Goal: Check status: Check status

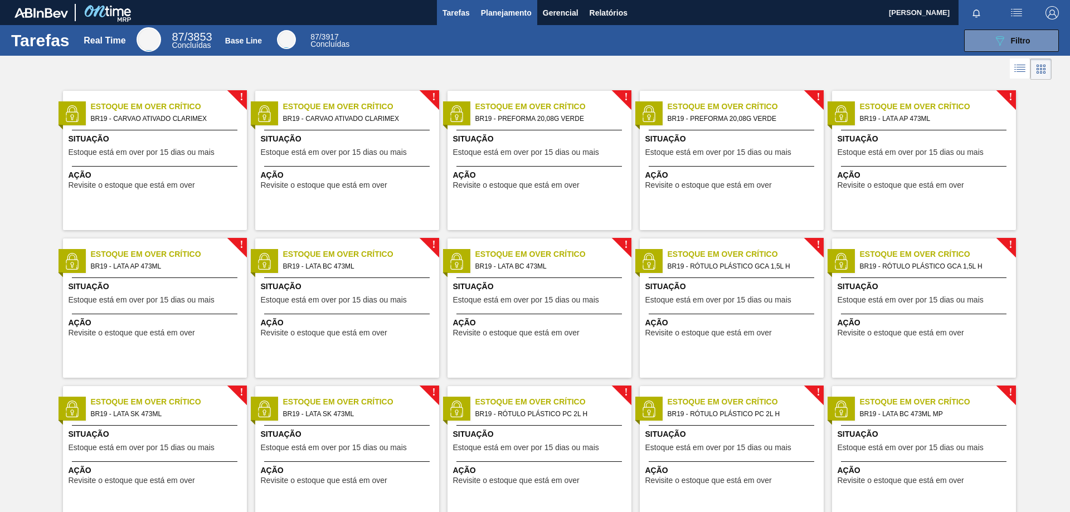
click at [501, 14] on span "Planejamento" at bounding box center [506, 12] width 51 height 13
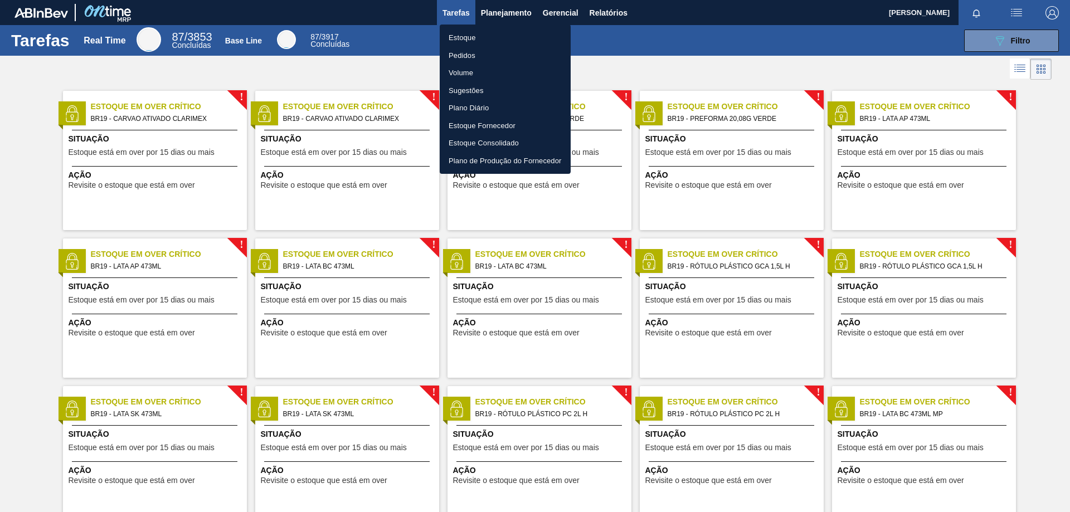
click at [475, 37] on li "Estoque" at bounding box center [505, 38] width 131 height 18
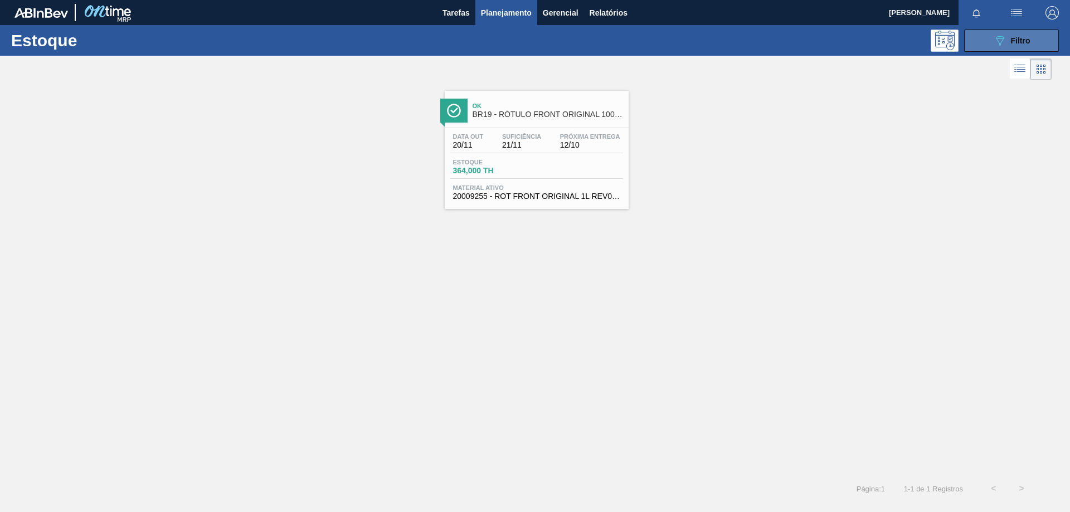
click at [1009, 42] on div "089F7B8B-B2A5-4AFE-B5C0-19BA573D28AC Filtro" at bounding box center [1011, 40] width 37 height 13
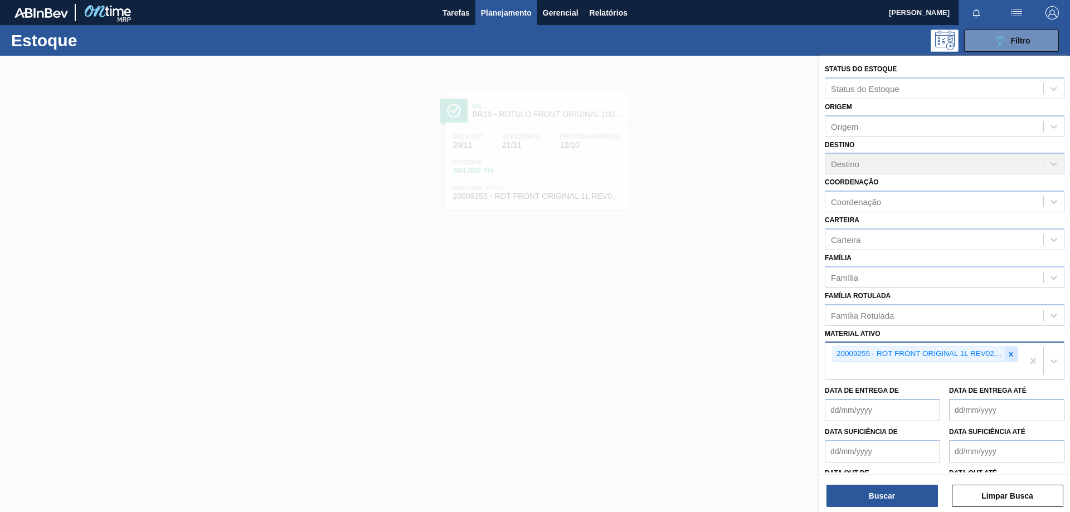
click at [1012, 358] on icon at bounding box center [1011, 354] width 8 height 8
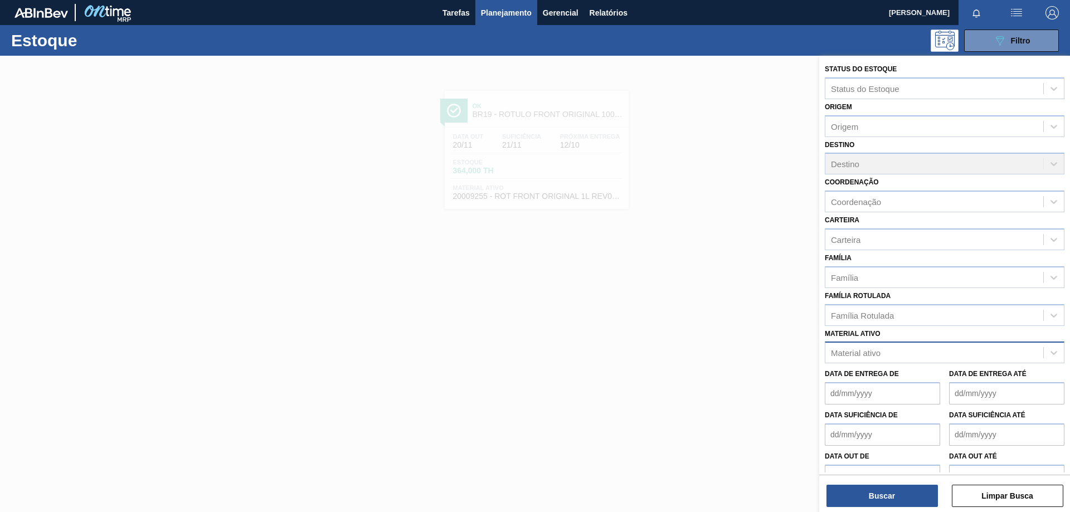
click at [938, 364] on div "Data de Entrega de Data de Entrega até" at bounding box center [944, 383] width 248 height 41
click at [926, 360] on div "Material ativo" at bounding box center [934, 353] width 218 height 16
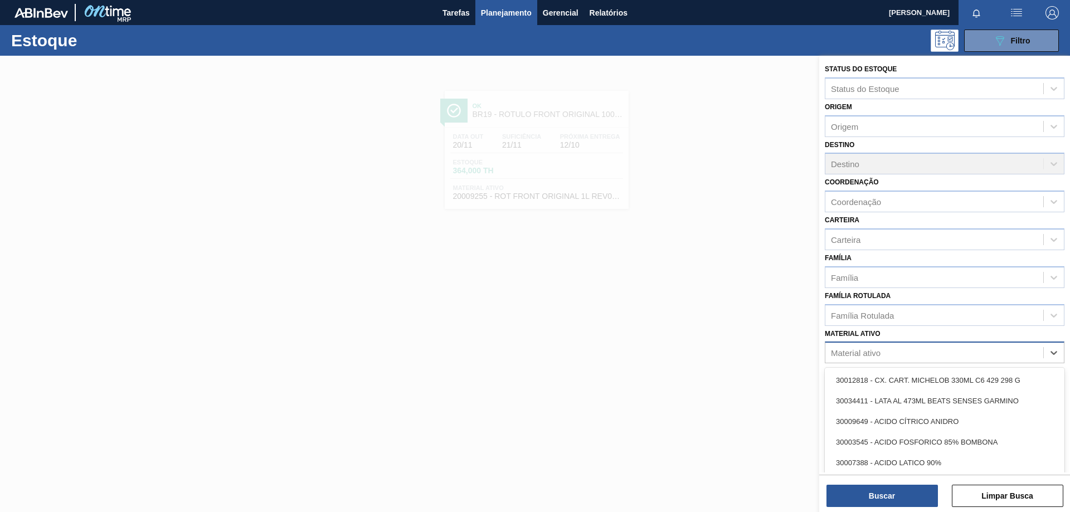
paste ativo "30002702"
type ativo "30002702"
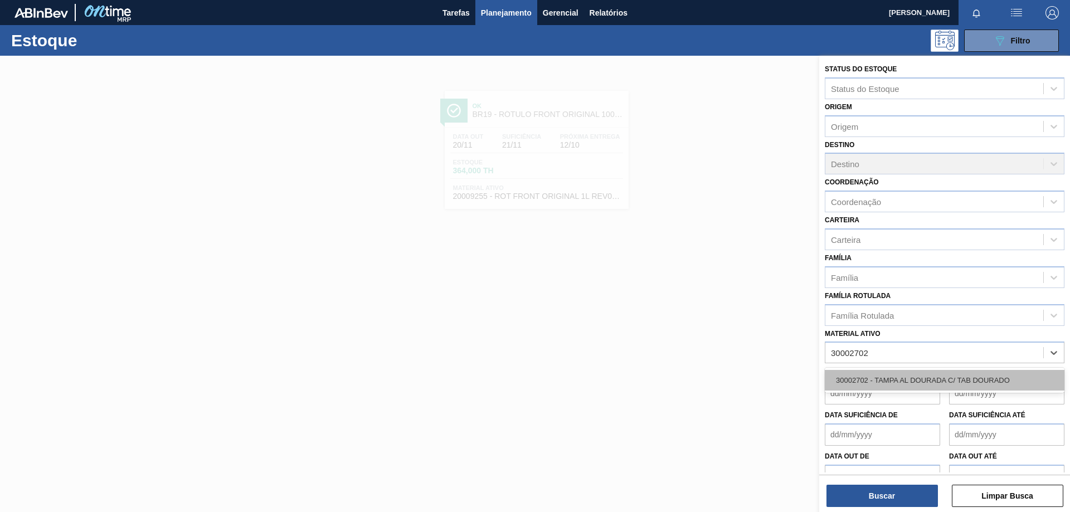
click at [901, 378] on div "30002702 - TAMPA AL DOURADA C/ TAB DOURADO" at bounding box center [945, 380] width 240 height 21
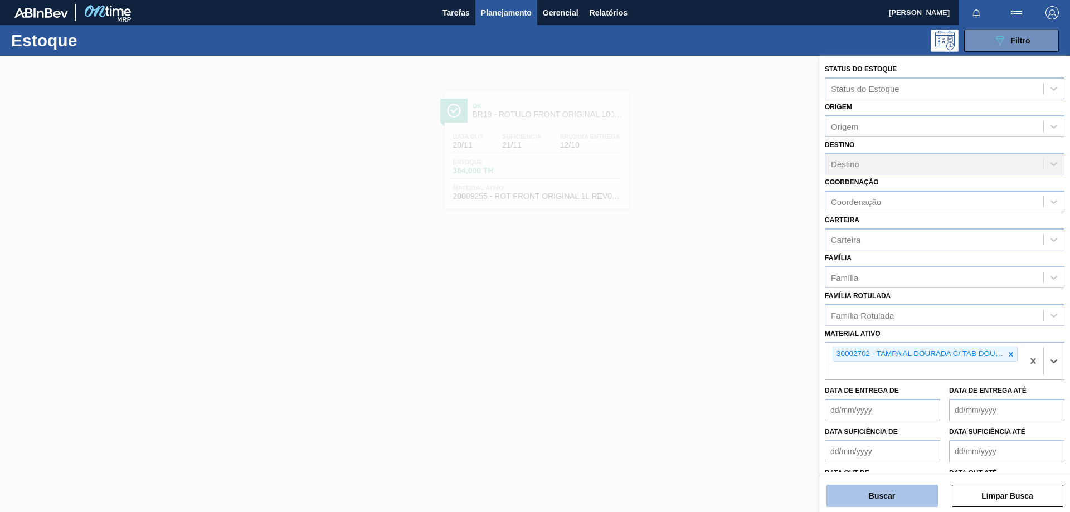
click at [881, 494] on button "Buscar" at bounding box center [881, 496] width 111 height 22
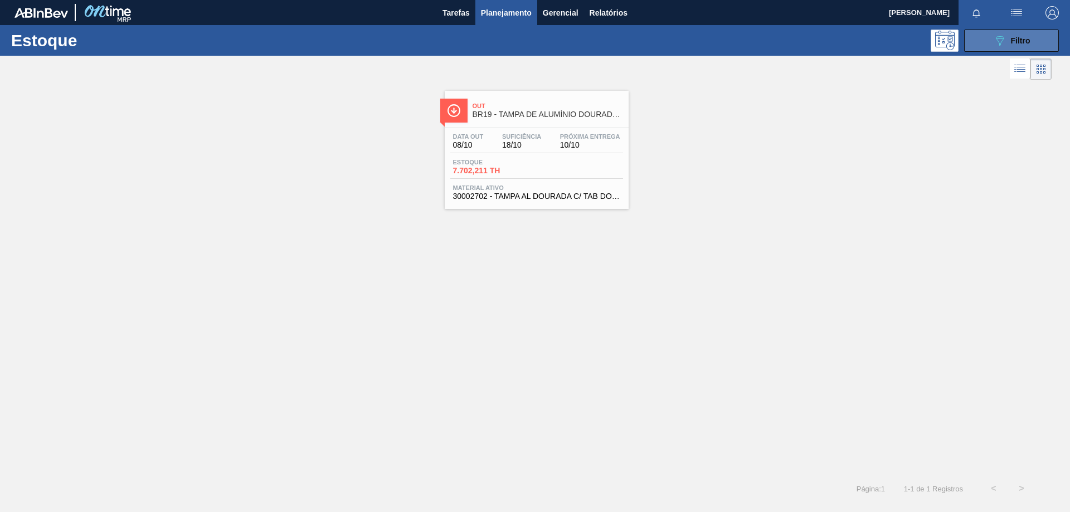
click at [1012, 45] on div "089F7B8B-B2A5-4AFE-B5C0-19BA573D28AC Filtro" at bounding box center [1011, 40] width 37 height 13
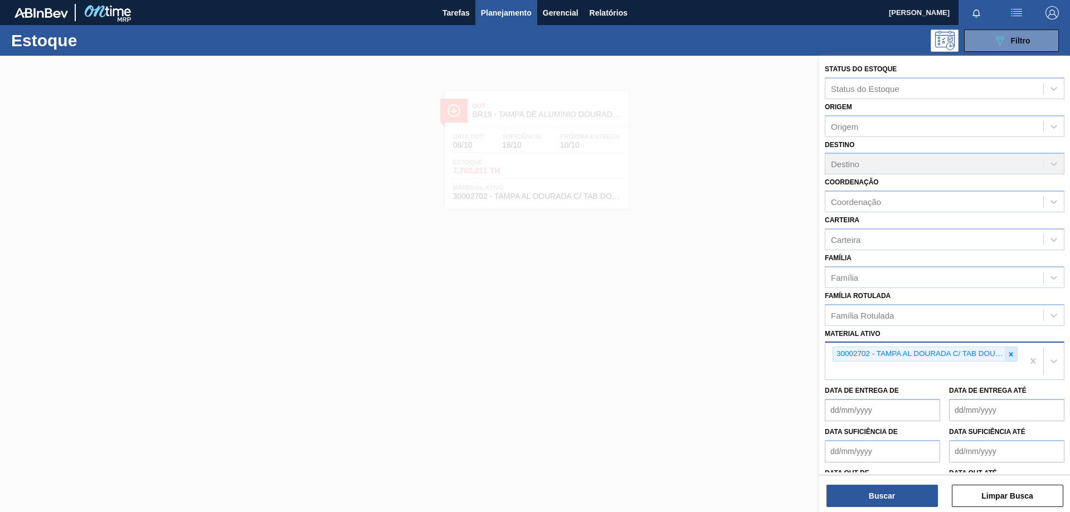
click at [1009, 353] on icon at bounding box center [1011, 354] width 4 height 4
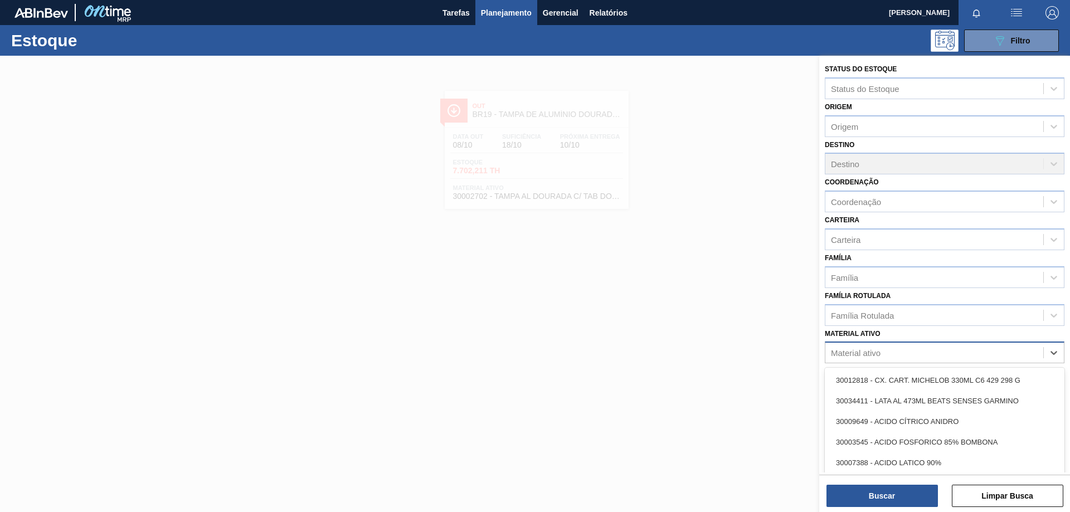
click at [949, 357] on div "Material ativo" at bounding box center [934, 353] width 218 height 16
paste ativo "30029828"
type ativo "30029828"
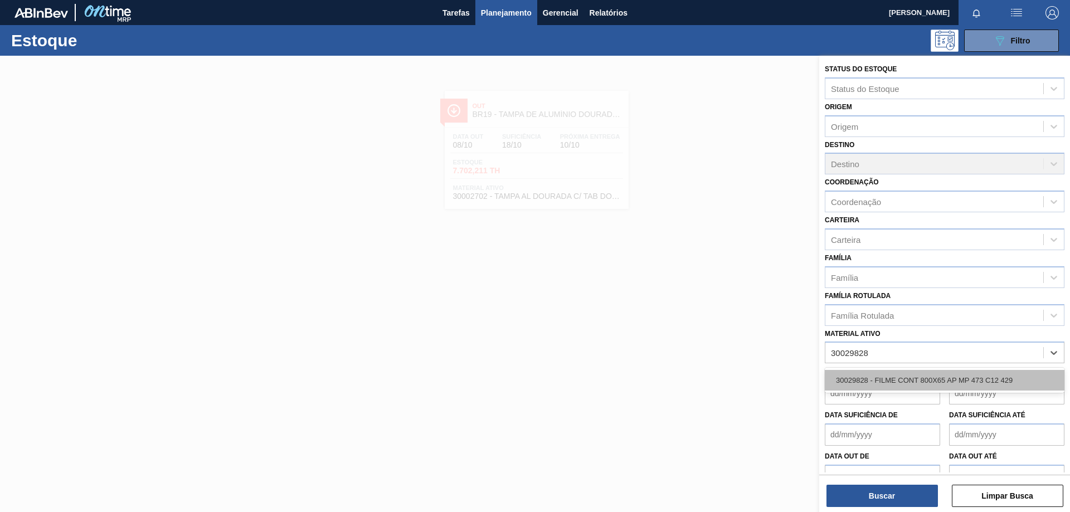
click at [931, 375] on div "30029828 - FILME CONT 800X65 AP MP 473 C12 429" at bounding box center [945, 380] width 240 height 21
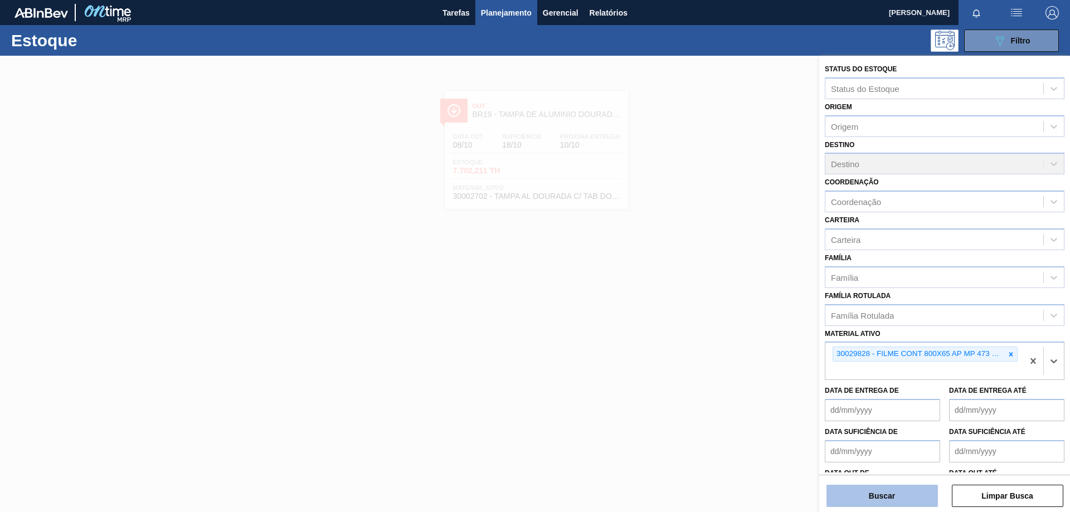
click at [891, 503] on button "Buscar" at bounding box center [881, 496] width 111 height 22
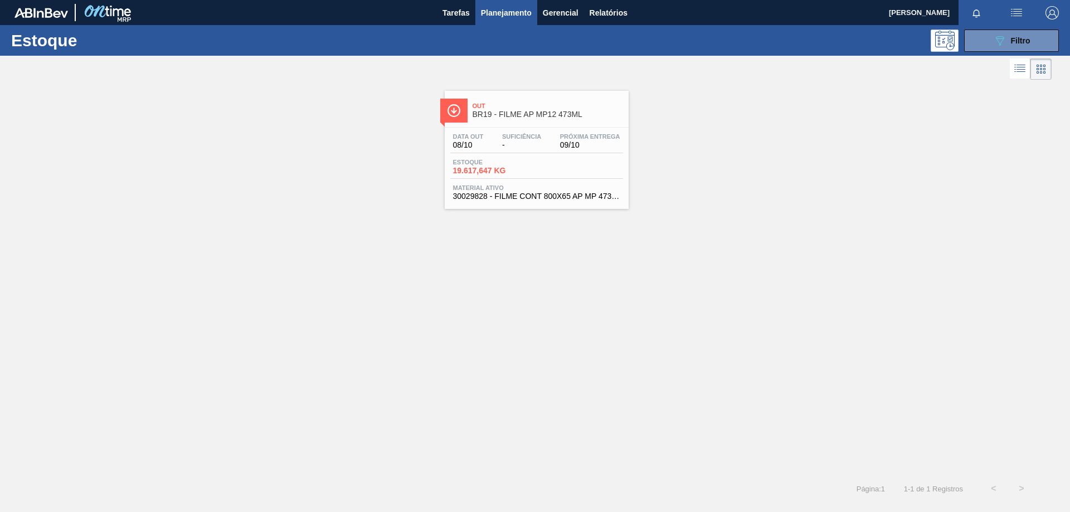
click at [526, 131] on div "Data [DATE] Suficiência - Próxima Entrega 09/10 Estoque 19.617,647 KG Material …" at bounding box center [537, 166] width 184 height 76
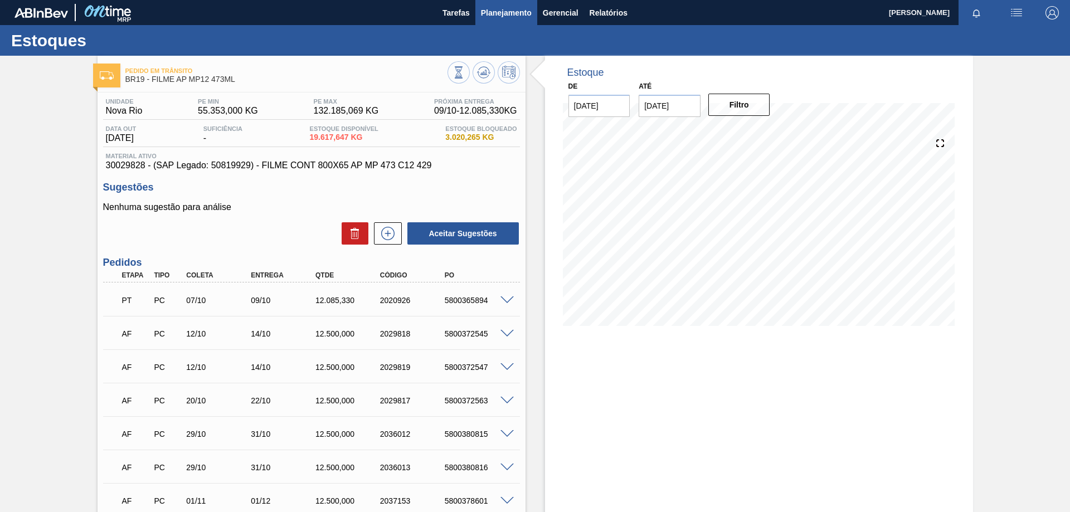
click at [509, 15] on span "Planejamento" at bounding box center [506, 12] width 51 height 13
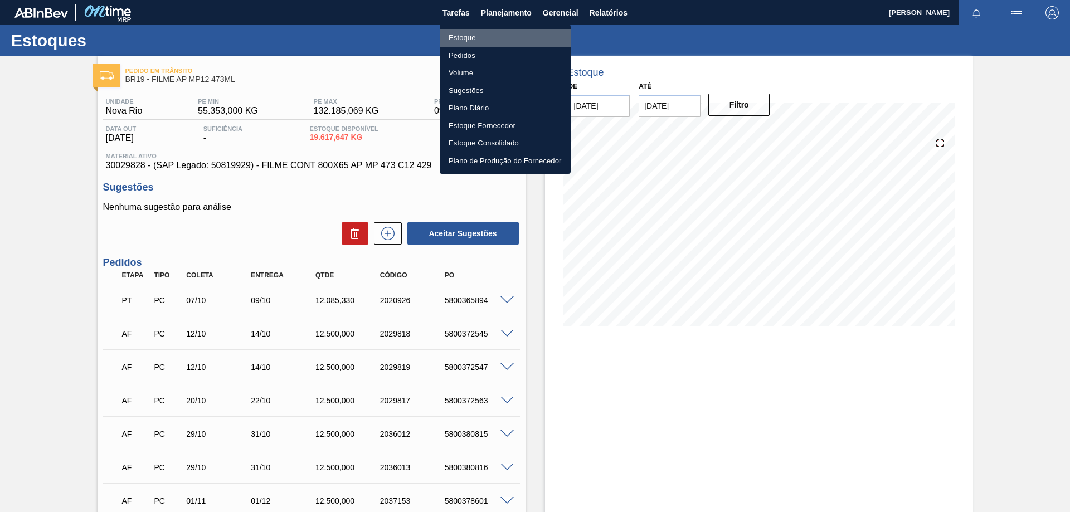
click at [461, 35] on li "Estoque" at bounding box center [505, 38] width 131 height 18
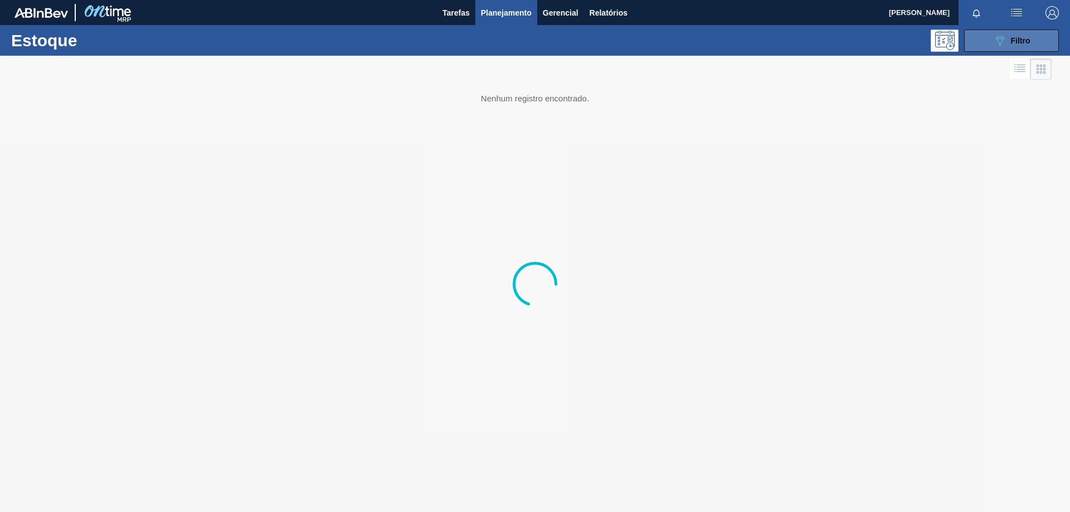
click at [1023, 49] on button "089F7B8B-B2A5-4AFE-B5C0-19BA573D28AC Filtro" at bounding box center [1011, 41] width 95 height 22
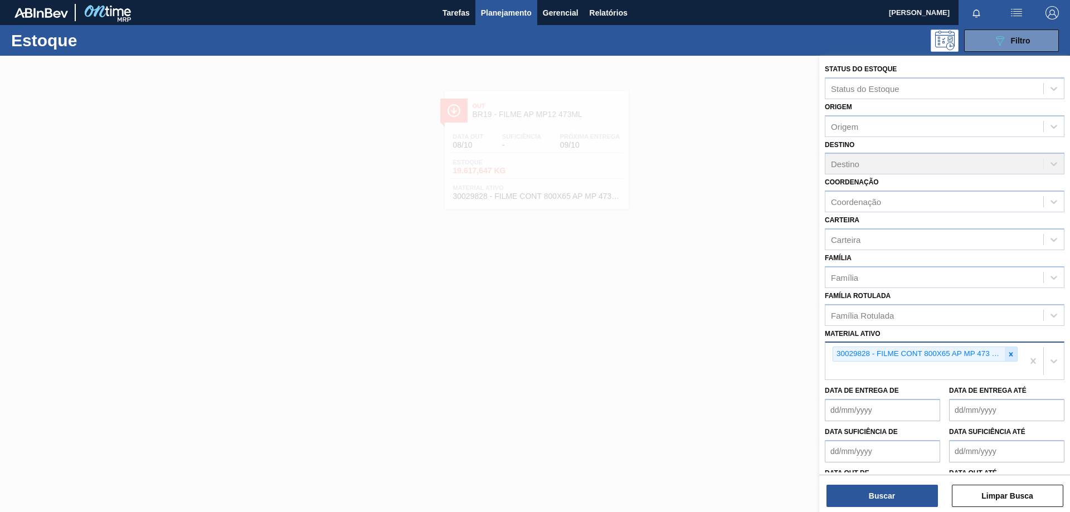
click at [1012, 355] on icon at bounding box center [1011, 354] width 8 height 8
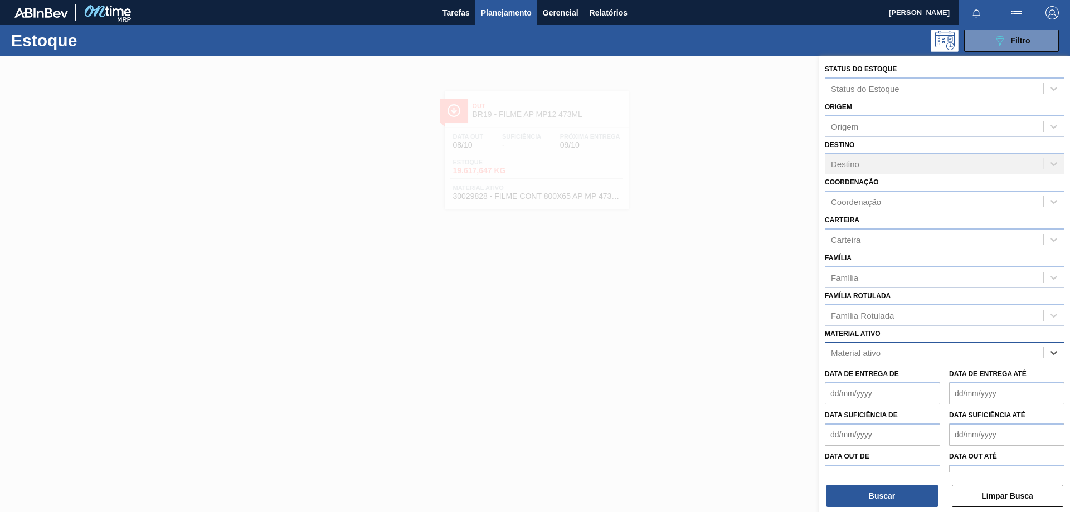
paste ativo "30033650"
type ativo "30033650"
click at [939, 375] on div "30033650 - CX CARTAO CORONA 330 C6 NIV24" at bounding box center [945, 380] width 240 height 21
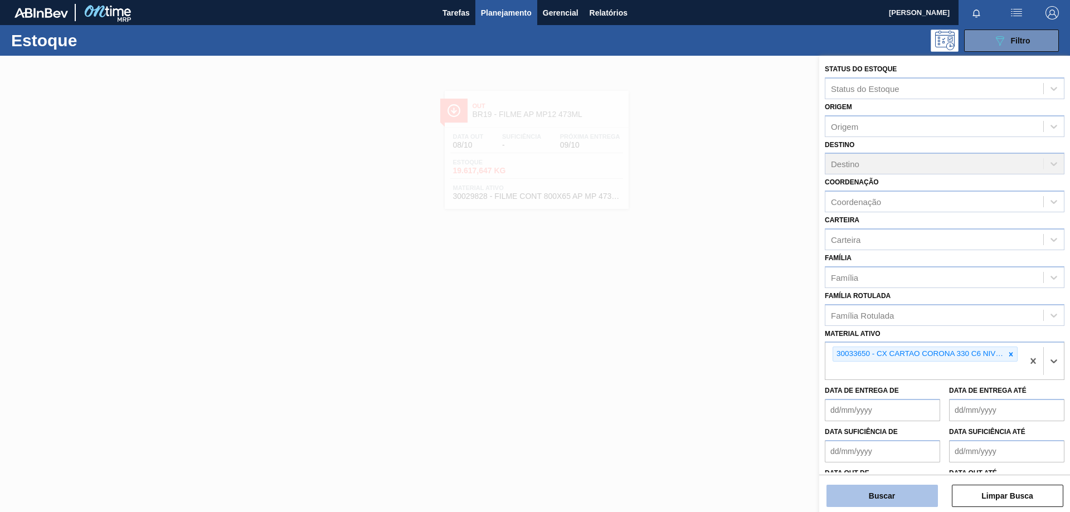
click at [874, 497] on button "Buscar" at bounding box center [881, 496] width 111 height 22
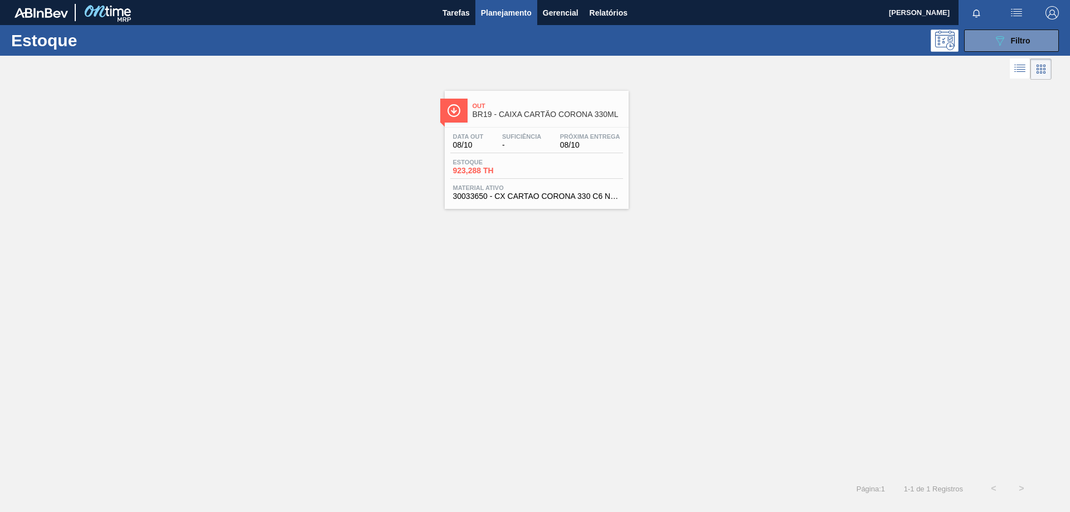
click at [452, 116] on img at bounding box center [454, 111] width 14 height 14
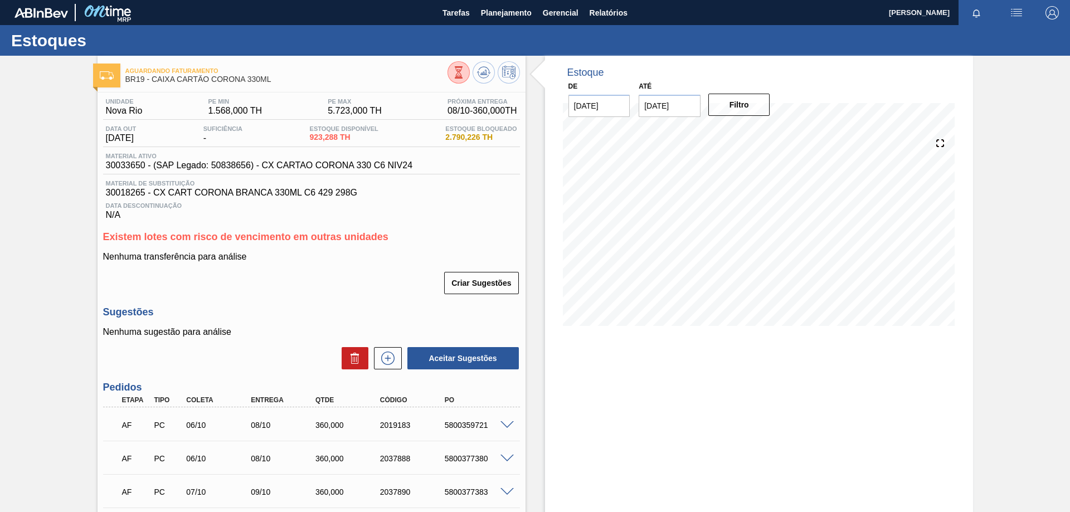
click at [510, 13] on span "Planejamento" at bounding box center [506, 12] width 51 height 13
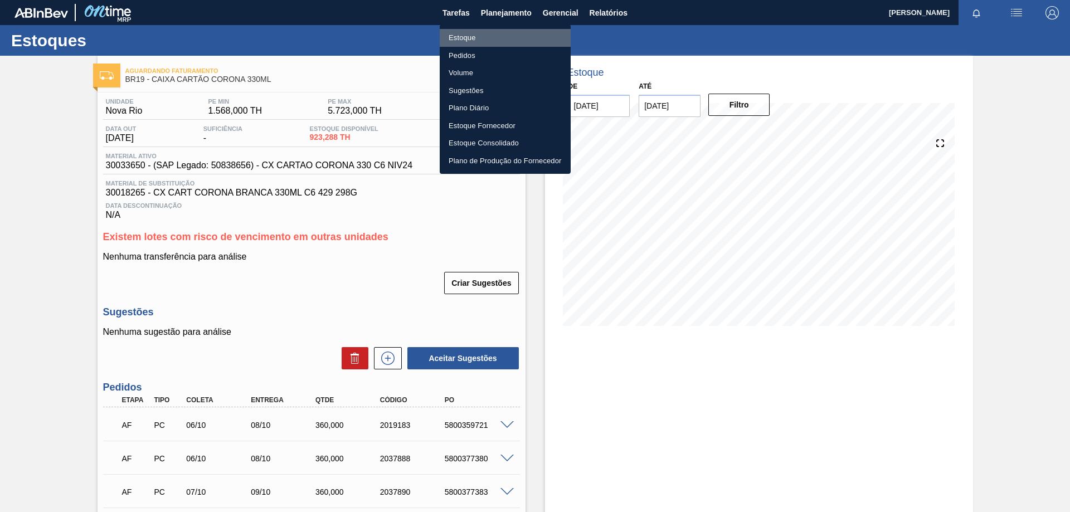
click at [455, 37] on li "Estoque" at bounding box center [505, 38] width 131 height 18
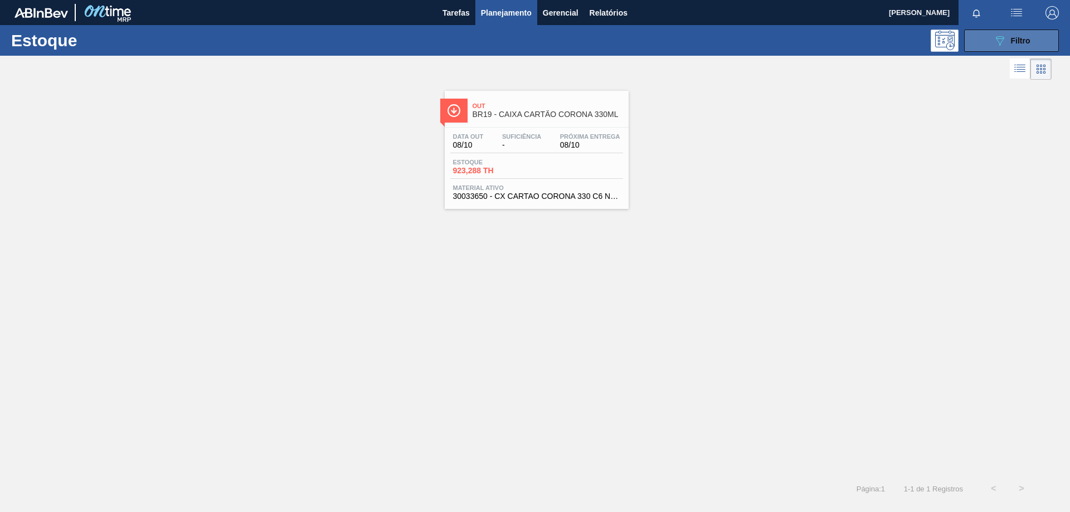
click at [995, 42] on icon "089F7B8B-B2A5-4AFE-B5C0-19BA573D28AC" at bounding box center [999, 40] width 13 height 13
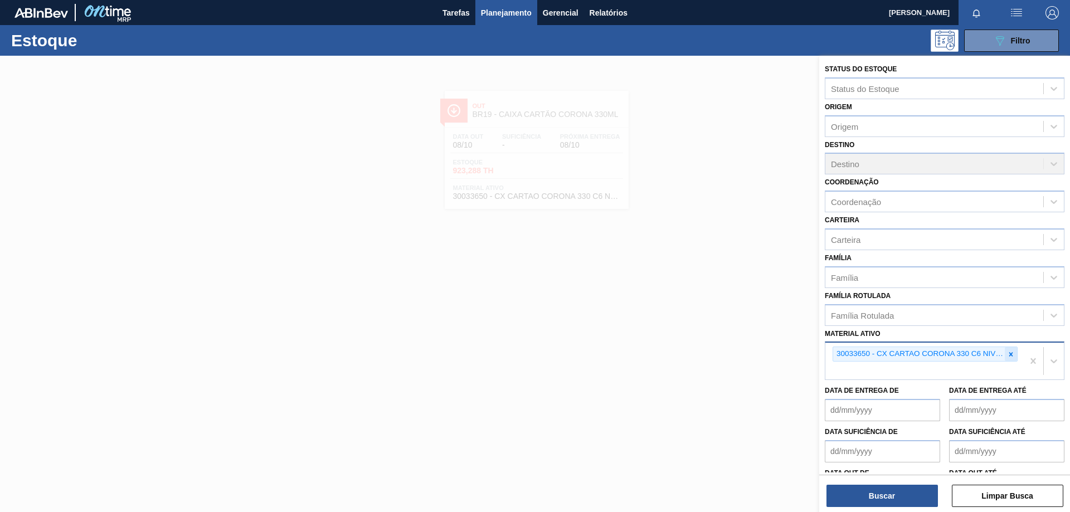
click at [1011, 356] on icon at bounding box center [1011, 354] width 8 height 8
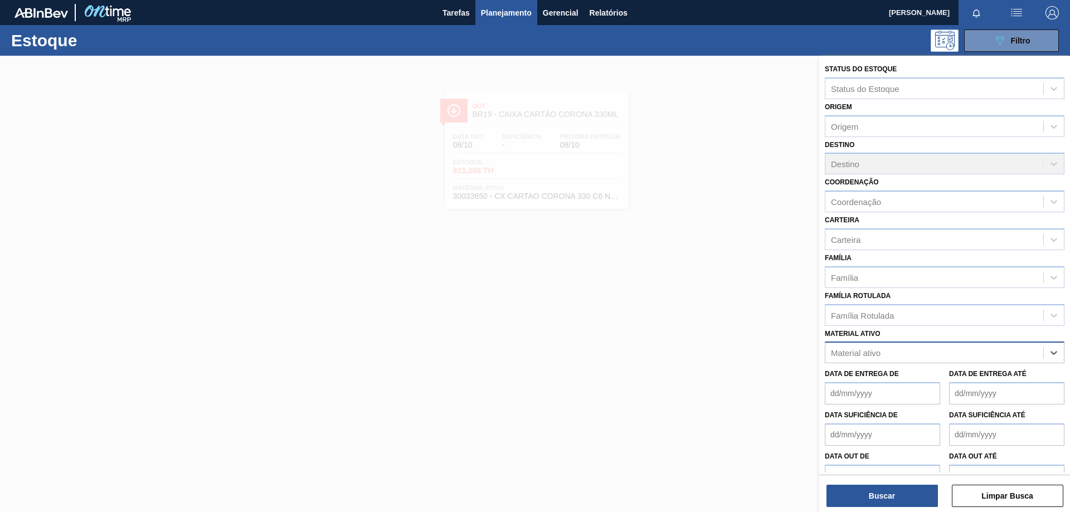
click at [957, 355] on div "Material ativo" at bounding box center [934, 353] width 218 height 16
paste ativo "30029454"
type ativo "30029454"
click at [928, 375] on div "30029454 - FILME STRETCH 500 MM 25 MICRA AZUL" at bounding box center [945, 380] width 240 height 21
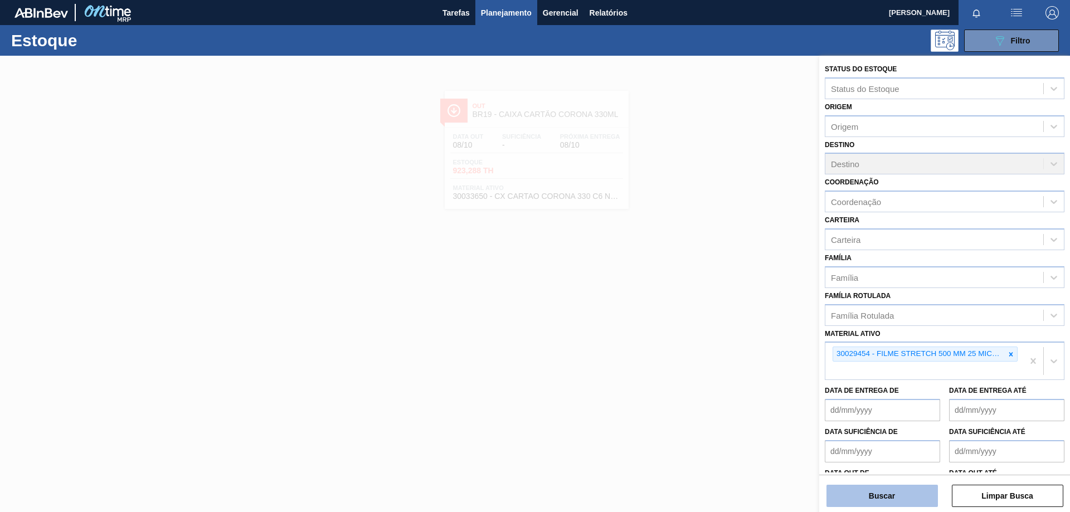
click at [885, 502] on button "Buscar" at bounding box center [881, 496] width 111 height 22
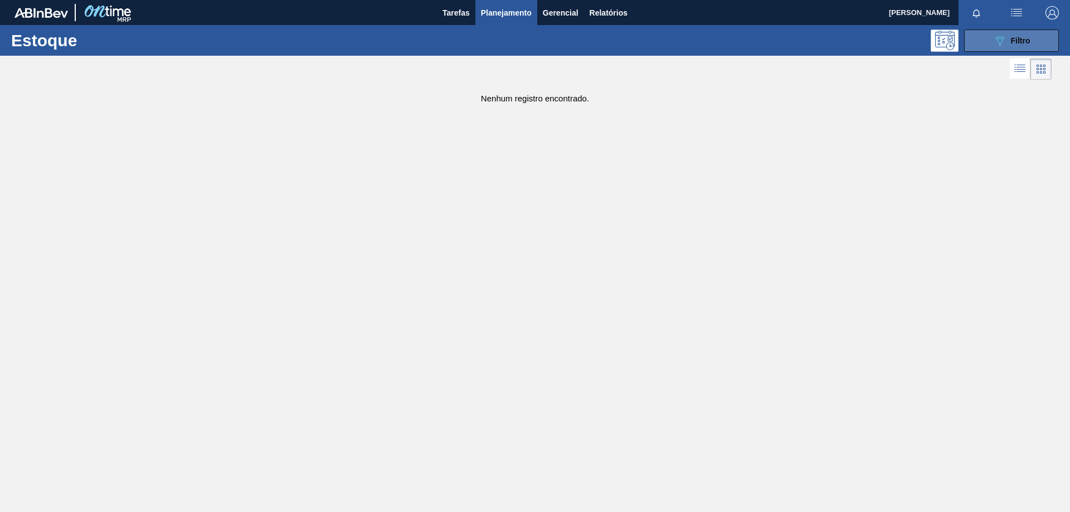
click at [993, 40] on icon "089F7B8B-B2A5-4AFE-B5C0-19BA573D28AC" at bounding box center [999, 40] width 13 height 13
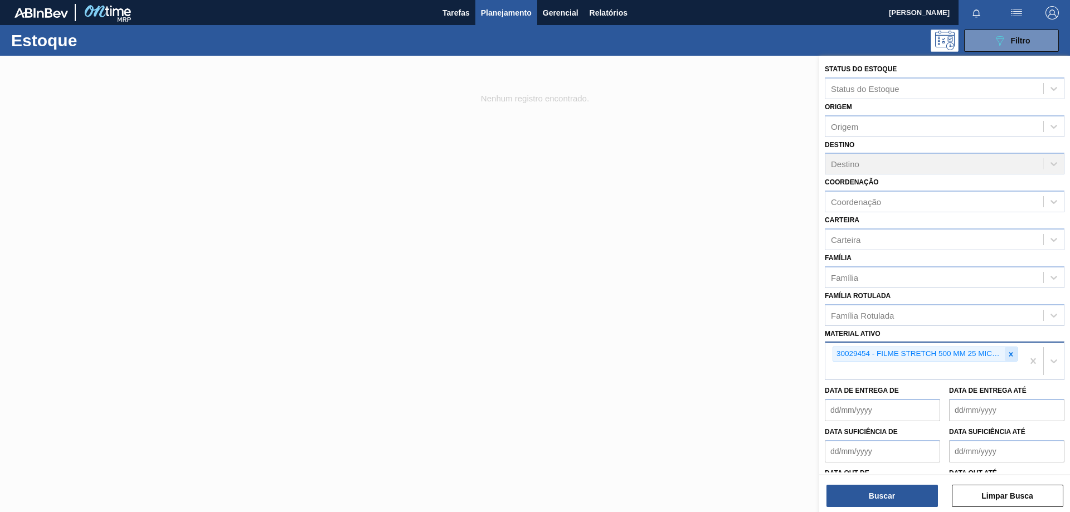
click at [1010, 351] on icon at bounding box center [1011, 354] width 8 height 8
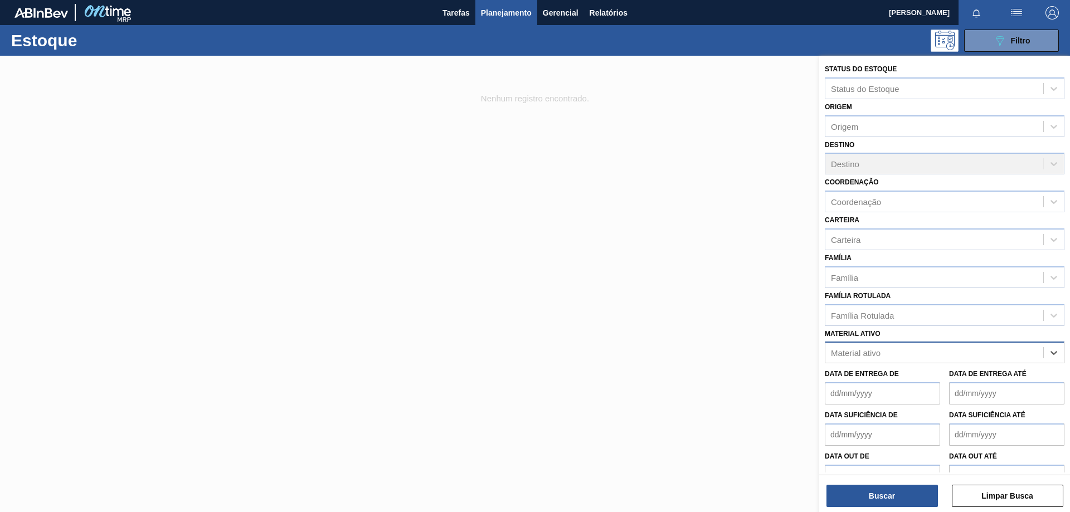
click at [954, 360] on div "Material ativo" at bounding box center [934, 353] width 218 height 16
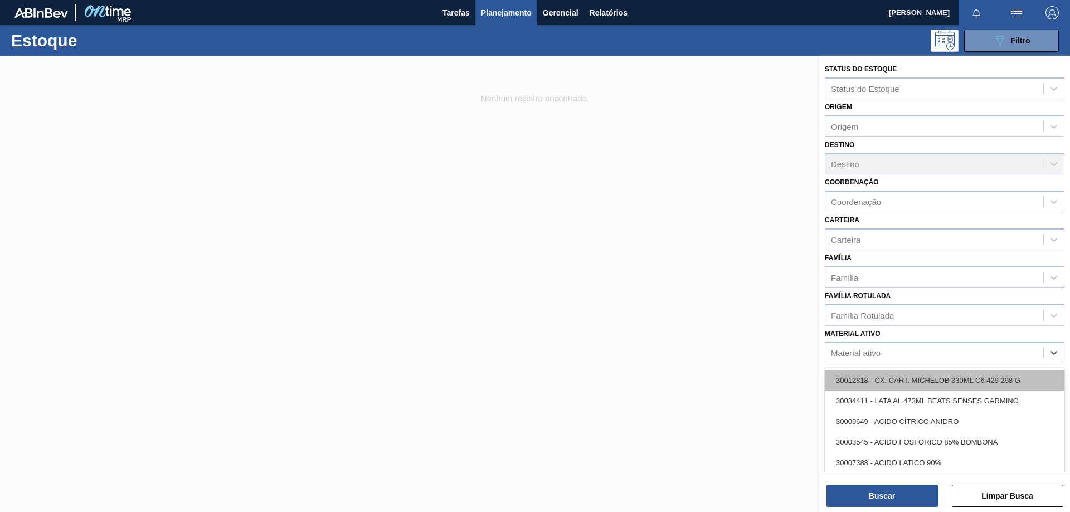
paste ativo "30002702"
type ativo "30002702"
click at [929, 379] on div "30002702 - TAMPA AL DOURADA C/ TAB DOURADO" at bounding box center [945, 380] width 240 height 21
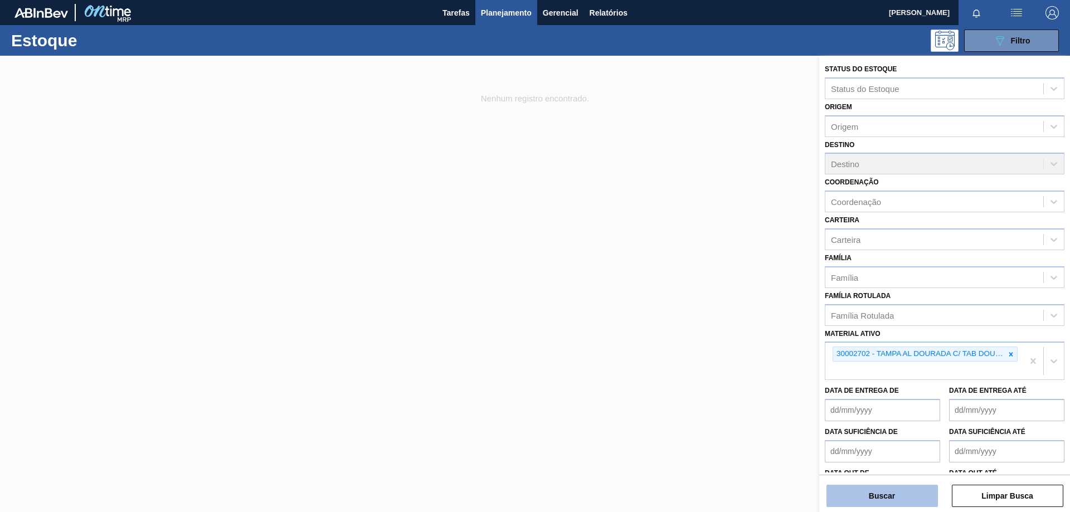
click at [856, 502] on button "Buscar" at bounding box center [881, 496] width 111 height 22
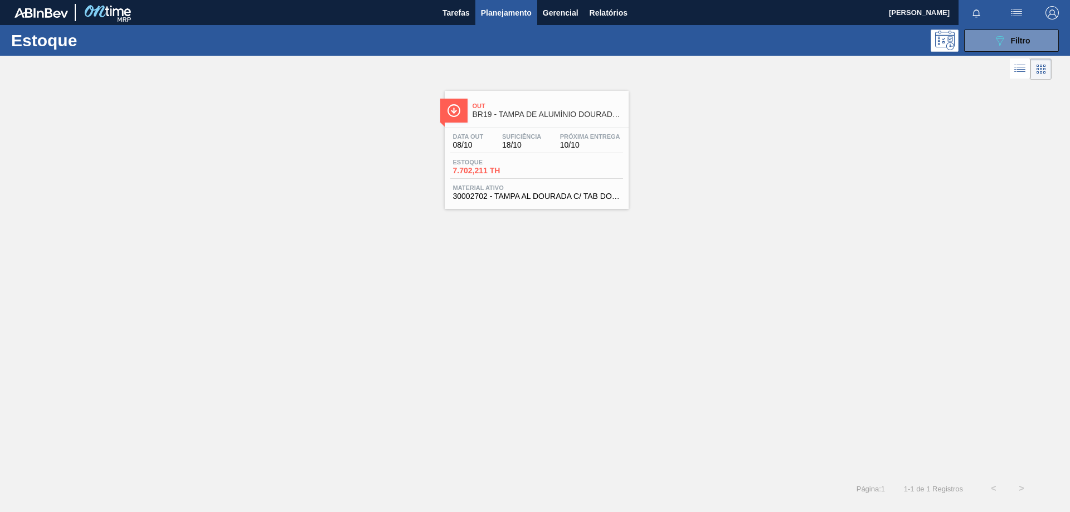
click at [505, 128] on div "Data [DATE] Suficiência 18/10 Próxima Entrega 10/10 Estoque 7.702,211 TH Materi…" at bounding box center [537, 166] width 184 height 76
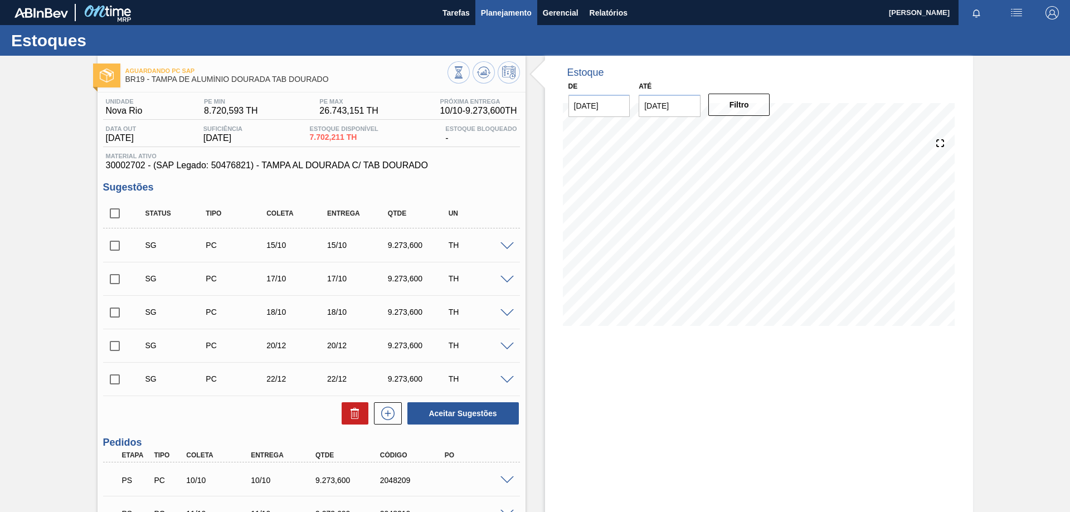
click at [506, 10] on span "Planejamento" at bounding box center [506, 12] width 51 height 13
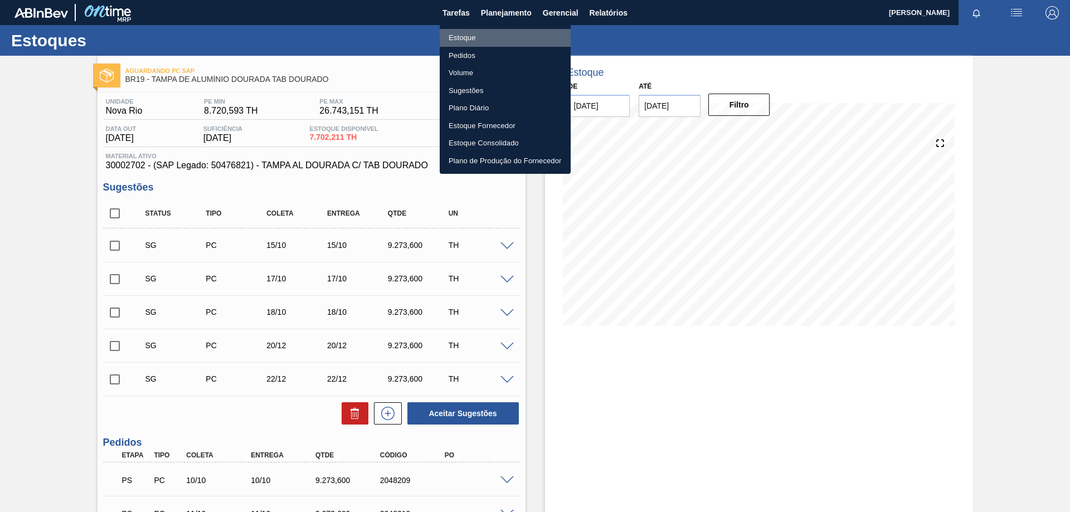
click at [470, 43] on li "Estoque" at bounding box center [505, 38] width 131 height 18
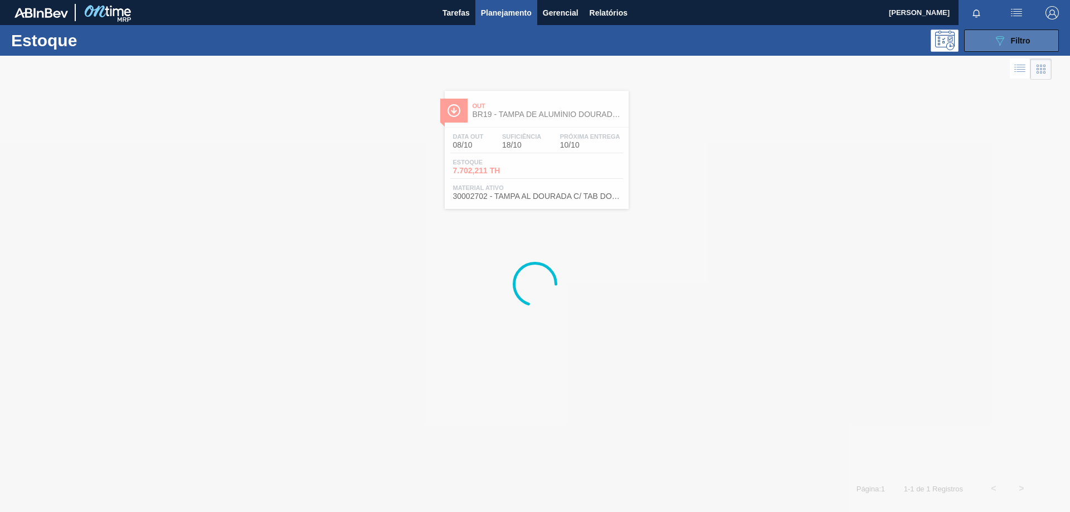
click at [992, 42] on button "089F7B8B-B2A5-4AFE-B5C0-19BA573D28AC Filtro" at bounding box center [1011, 41] width 95 height 22
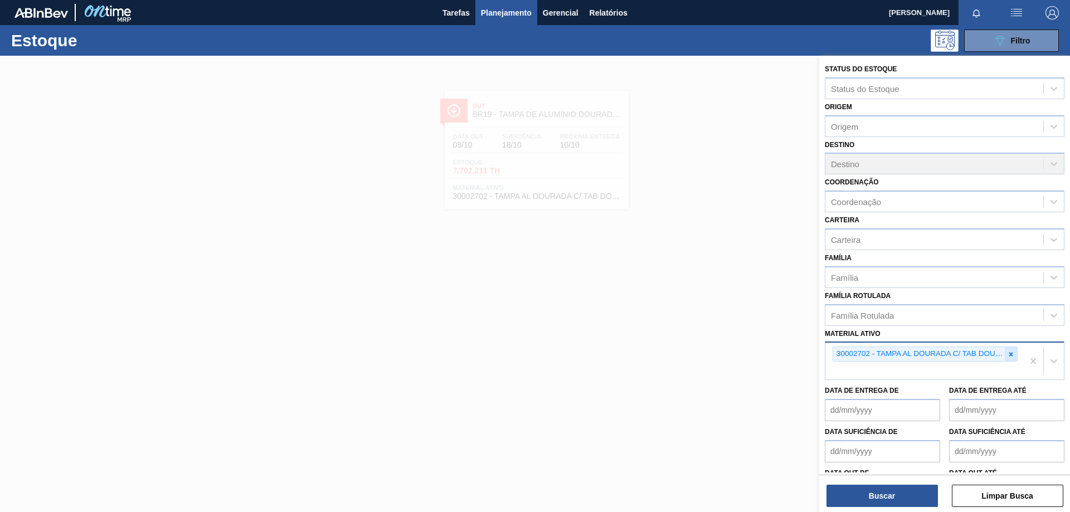
click at [1013, 353] on div at bounding box center [1010, 354] width 12 height 14
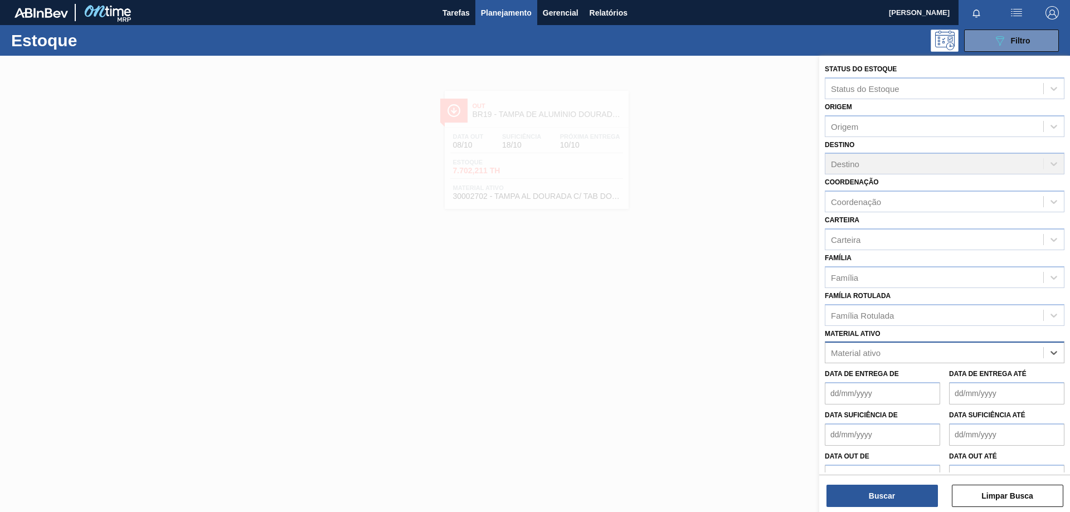
paste ativo "20009255"
type ativo "20009255"
click at [919, 374] on div "20009255 - ROT FRONT ORIGINAL 1L REV02 CX27MIL" at bounding box center [945, 380] width 240 height 21
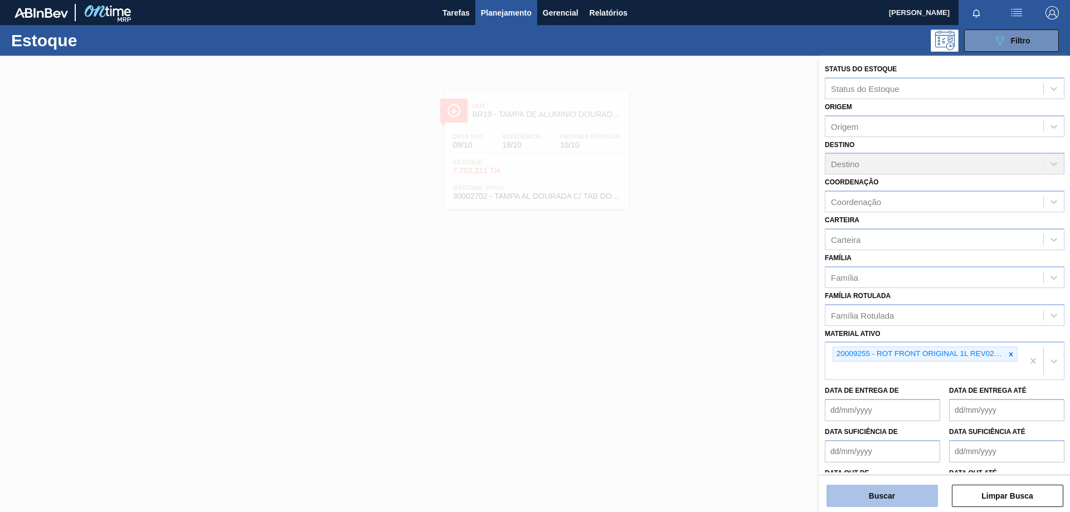
click at [886, 493] on button "Buscar" at bounding box center [881, 496] width 111 height 22
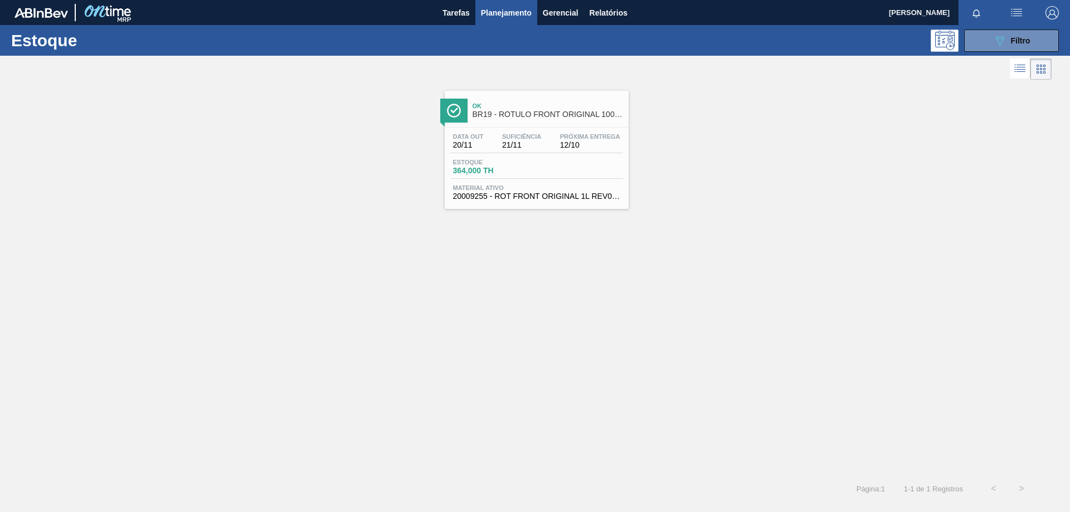
click at [501, 149] on div "Data [DATE] Suficiência 21/11 Próxima Entrega 12/10" at bounding box center [536, 143] width 173 height 20
